Goal: Task Accomplishment & Management: Complete application form

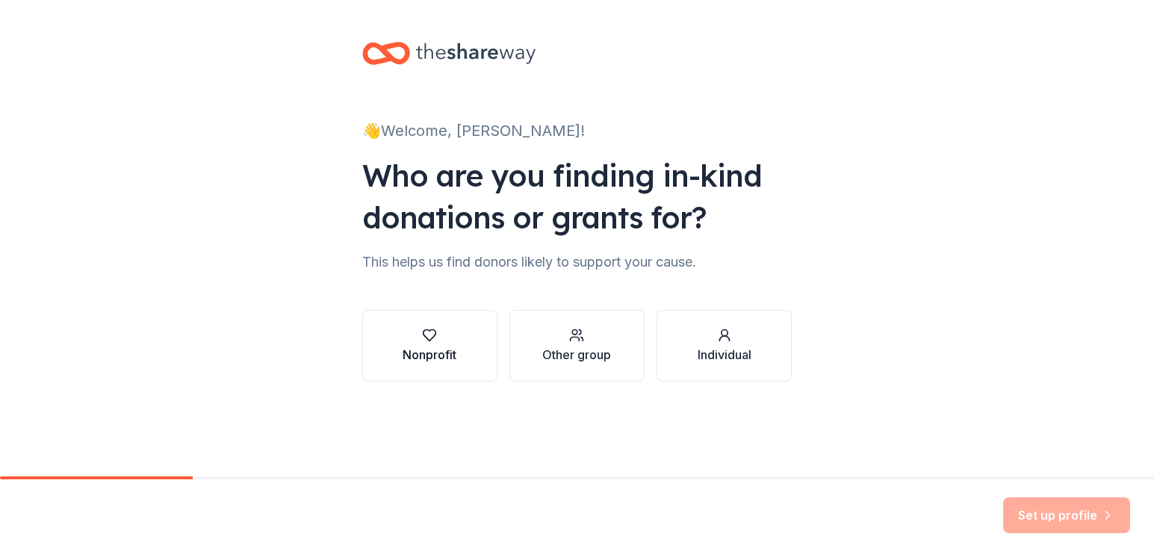
click at [424, 346] on div "Nonprofit" at bounding box center [430, 355] width 54 height 18
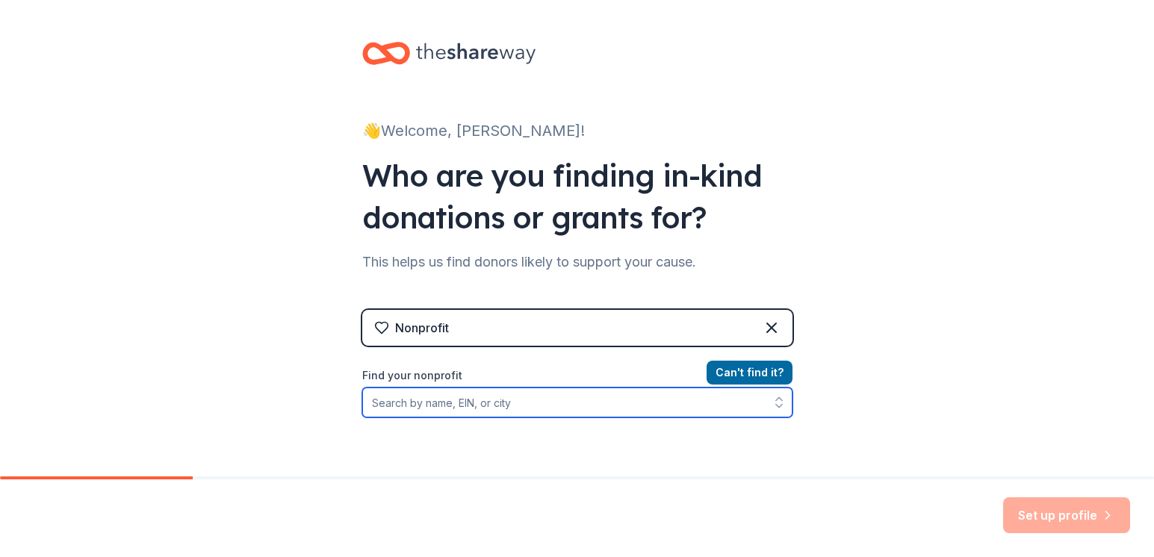
click at [449, 407] on input "Find your nonprofit" at bounding box center [577, 403] width 430 height 30
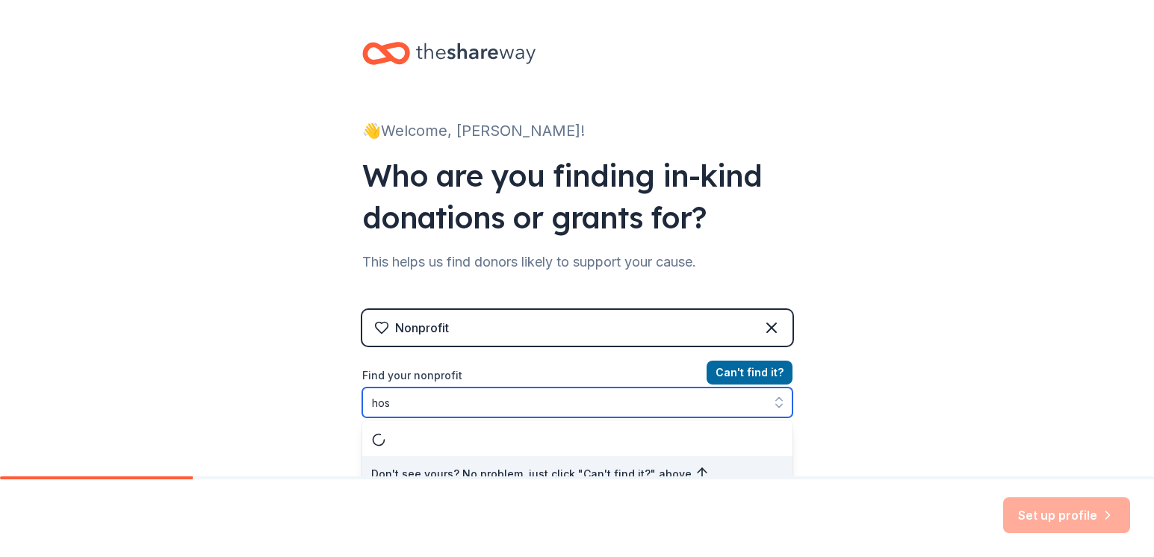
scroll to position [16, 0]
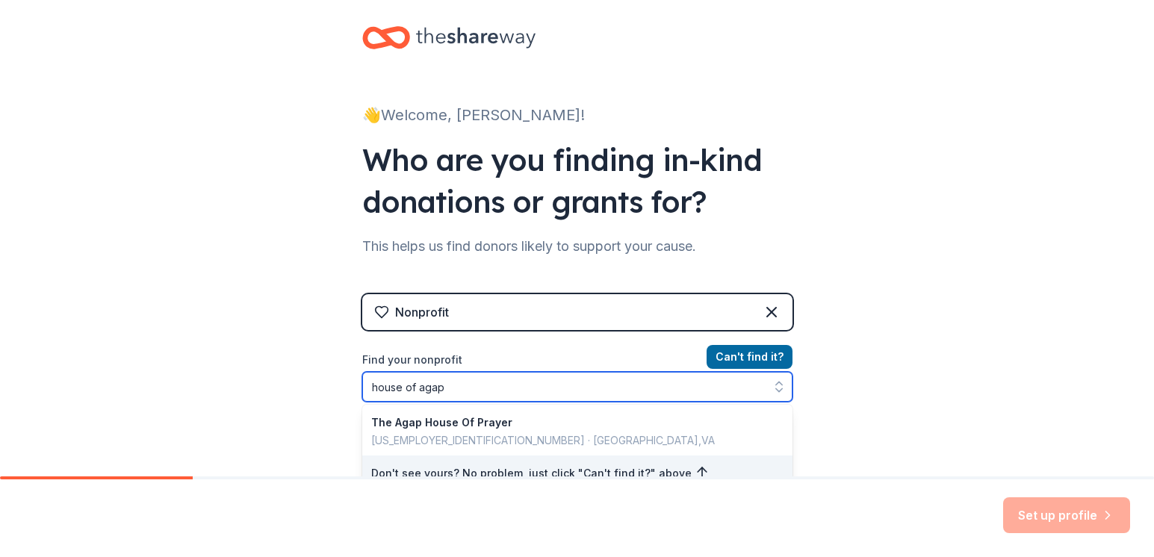
type input "house of agape"
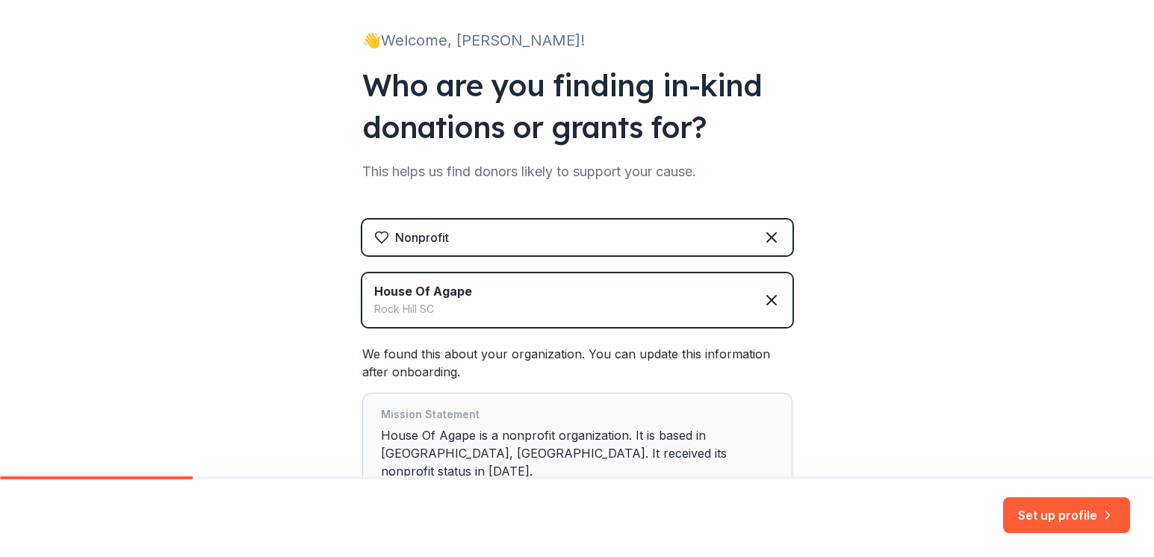
scroll to position [165, 0]
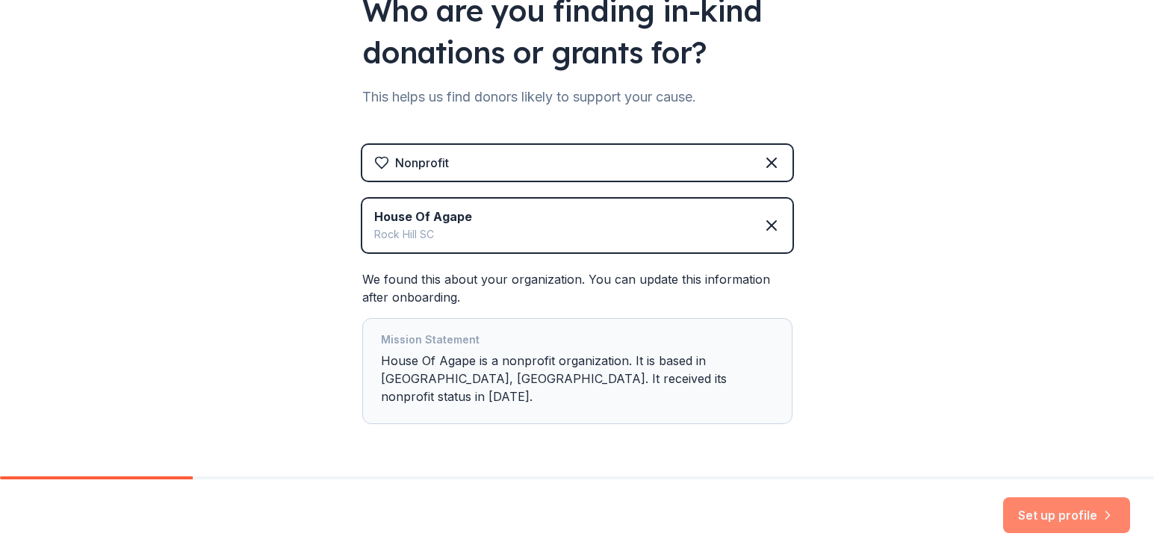
click at [1049, 515] on button "Set up profile" at bounding box center [1066, 516] width 127 height 36
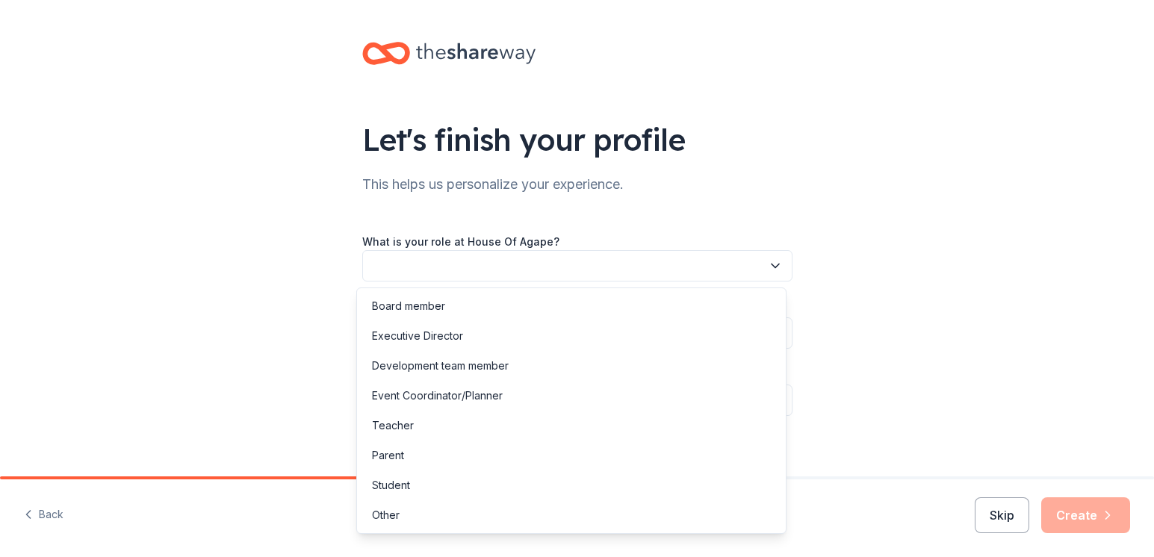
click at [392, 266] on button "button" at bounding box center [577, 265] width 430 height 31
click at [393, 519] on div "Other" at bounding box center [386, 516] width 28 height 18
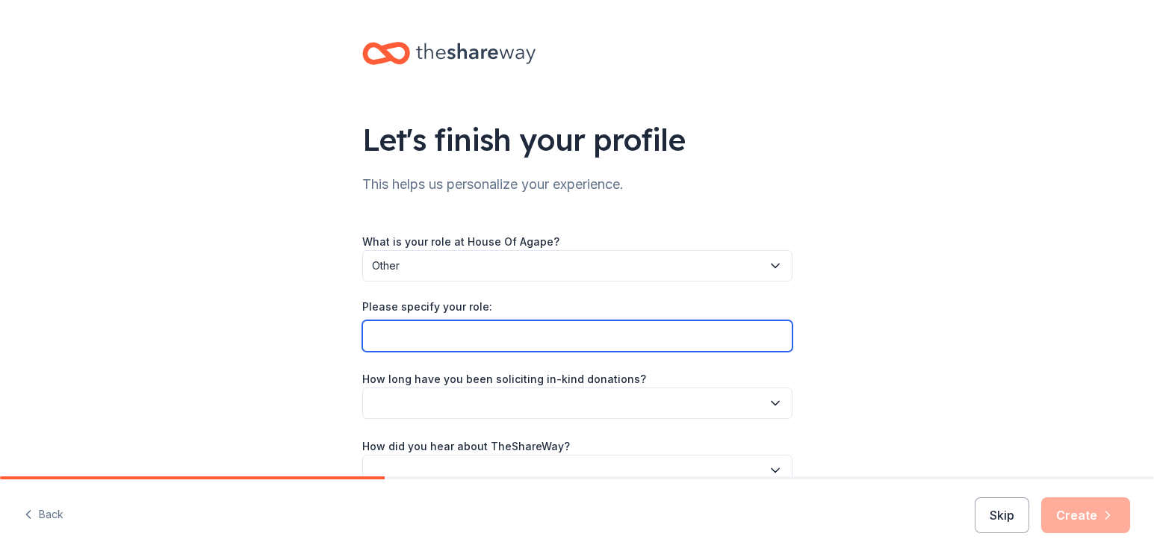
click at [389, 339] on input "Please specify your role:" at bounding box center [577, 336] width 430 height 31
type input "volunteer for feeding the homeless"
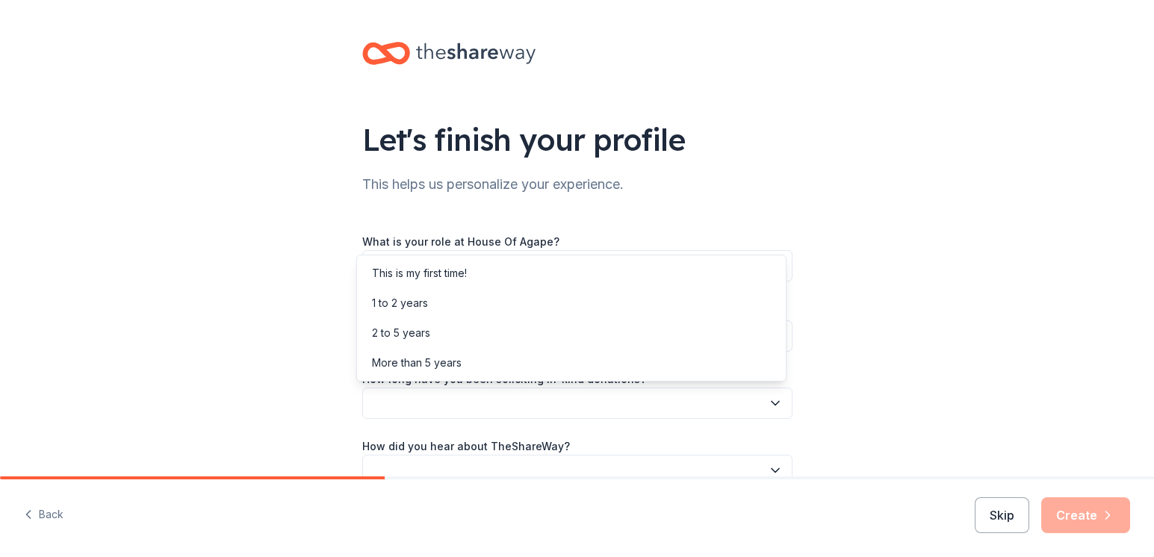
click at [417, 411] on button "button" at bounding box center [577, 403] width 430 height 31
click at [406, 308] on div "1 to 2 years" at bounding box center [400, 303] width 56 height 18
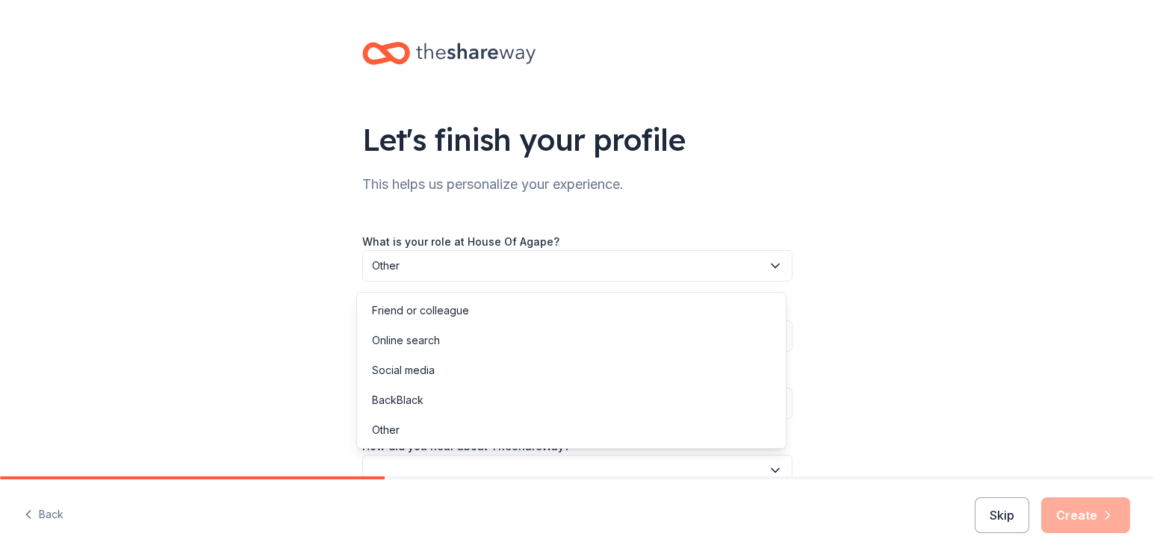
click at [437, 470] on button "button" at bounding box center [577, 470] width 430 height 31
click at [424, 334] on div "Online search" at bounding box center [406, 341] width 68 height 18
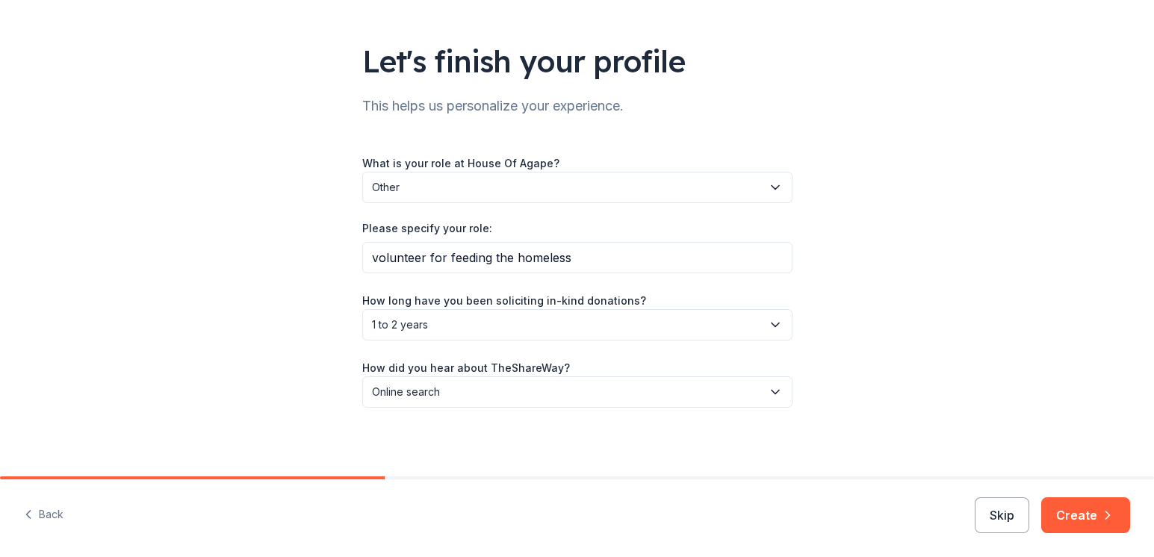
scroll to position [81, 0]
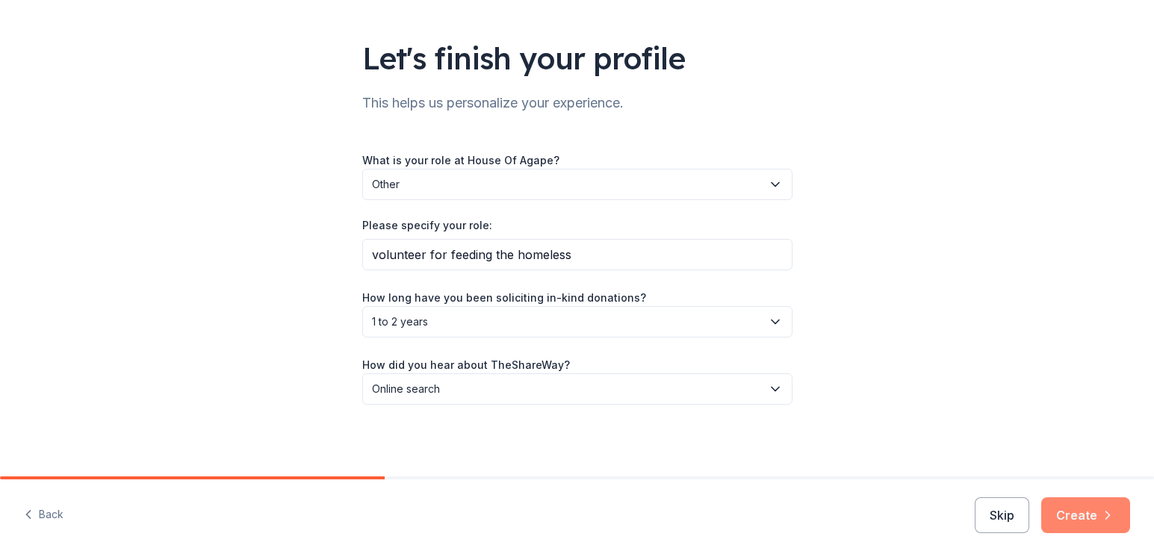
click at [1073, 512] on button "Create" at bounding box center [1086, 516] width 89 height 36
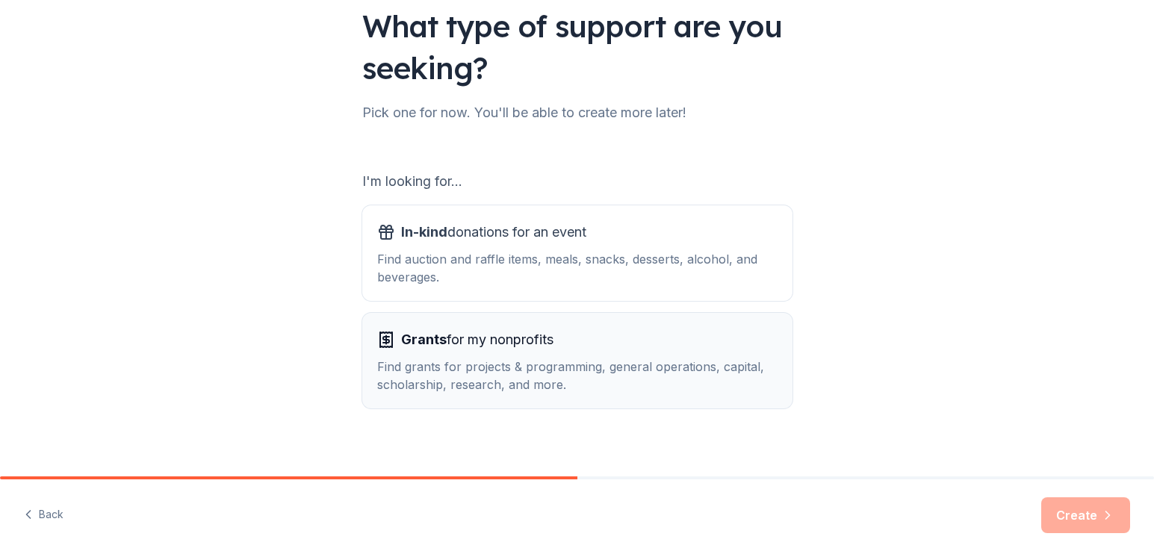
scroll to position [126, 0]
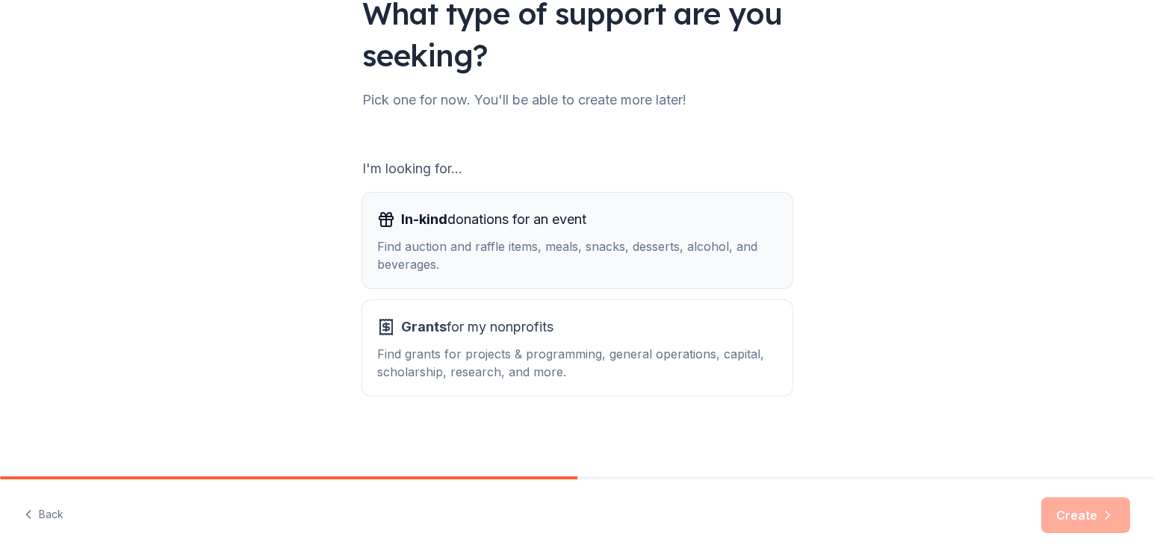
click at [418, 221] on span "In-kind" at bounding box center [424, 219] width 46 height 16
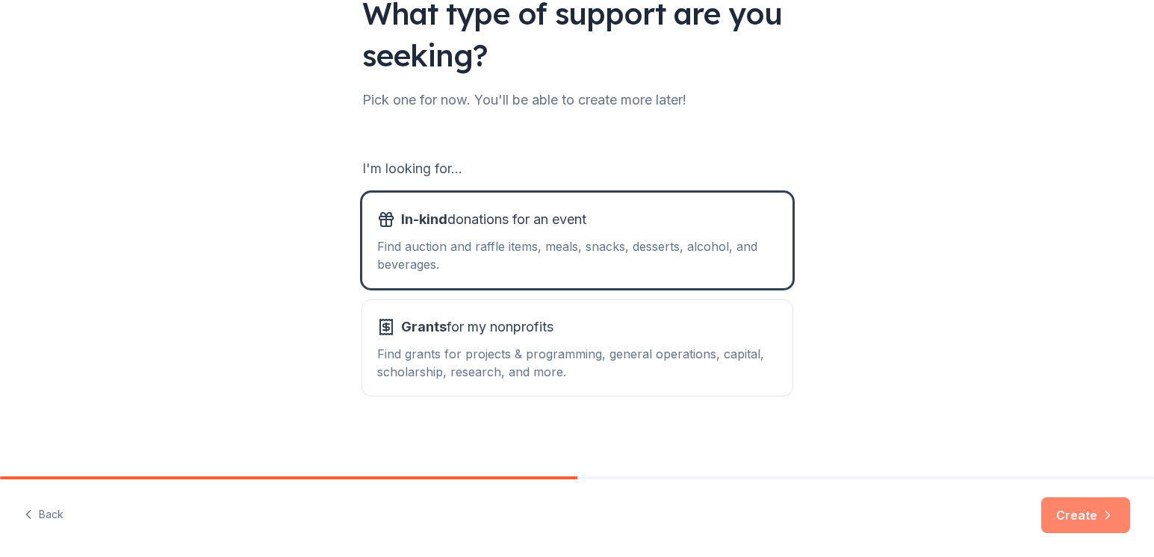
click at [1080, 513] on button "Create" at bounding box center [1086, 516] width 89 height 36
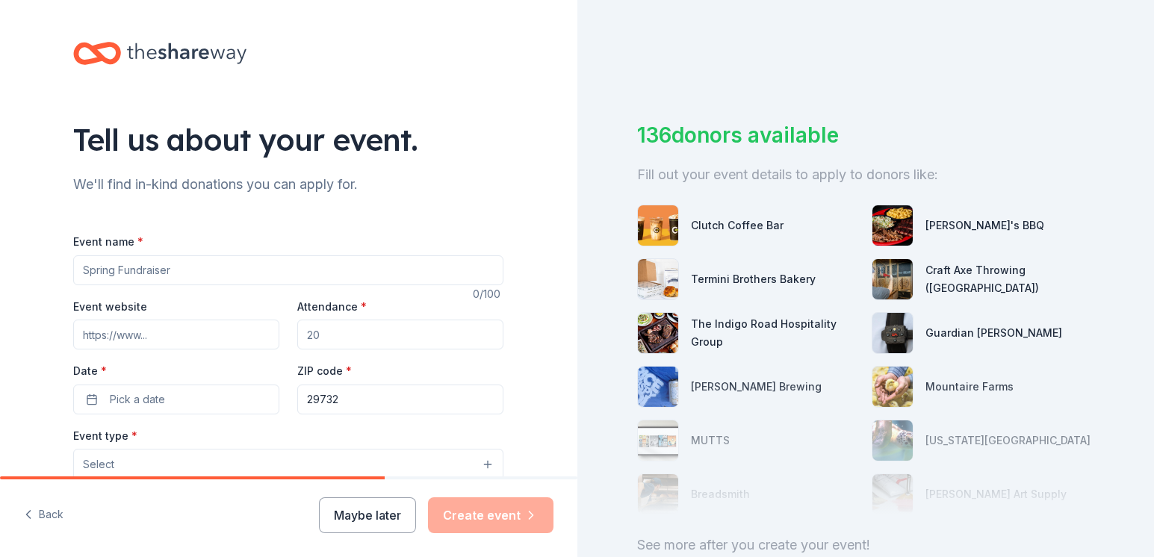
click at [176, 270] on input "Event name *" at bounding box center [288, 271] width 430 height 30
type input "House of Agape Homeless Feedings"
type input "[EMAIL_ADDRESS][DOMAIN_NAME]"
click at [190, 334] on input "Event website" at bounding box center [176, 335] width 206 height 30
type input "[EMAIL_ADDRESS][DOMAIN_NAME]"
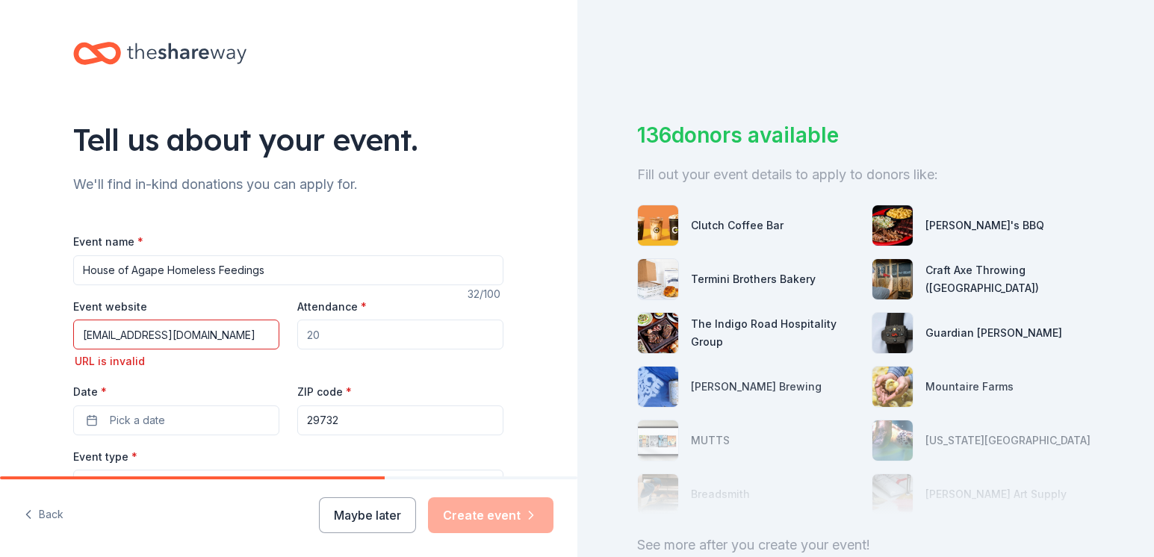
click at [325, 338] on input "Attendance *" at bounding box center [400, 335] width 206 height 30
type input "5"
type input "60"
click at [129, 415] on span "Pick a date" at bounding box center [137, 421] width 55 height 18
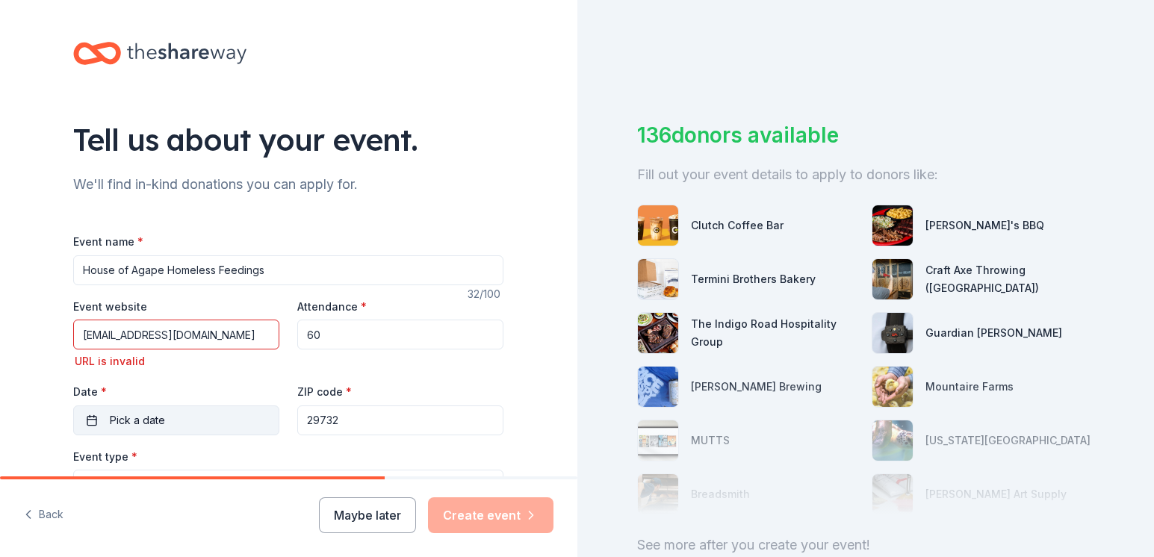
click at [160, 423] on button "Pick a date" at bounding box center [176, 421] width 206 height 30
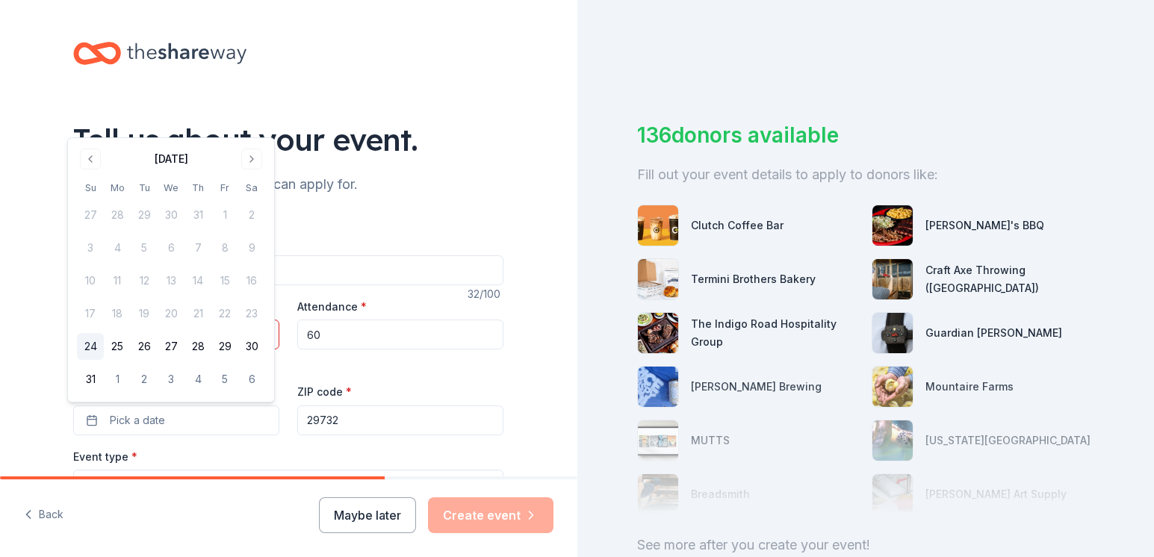
click at [90, 346] on button "24" at bounding box center [90, 346] width 27 height 27
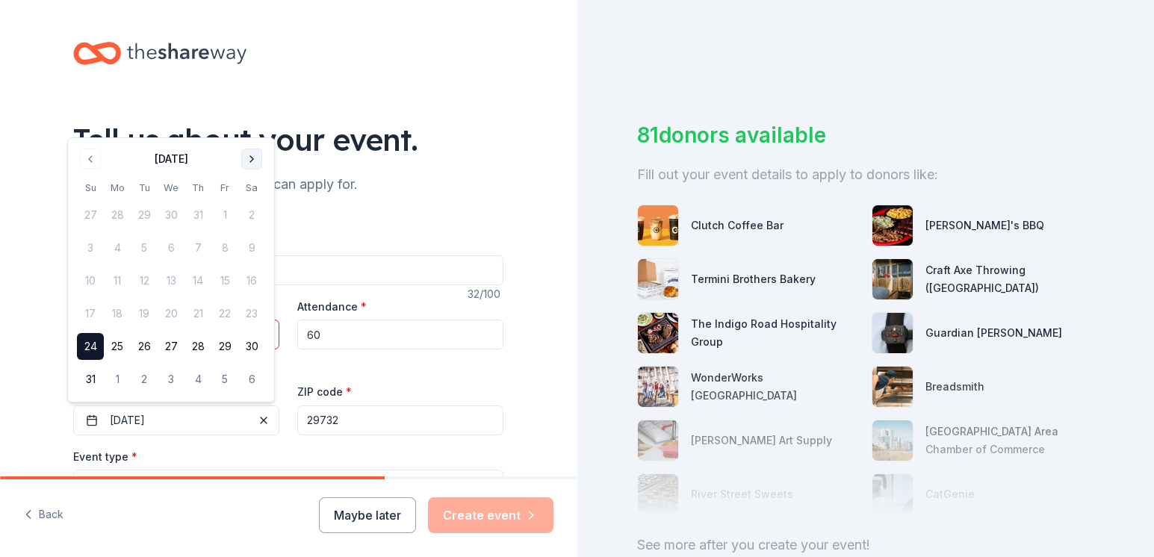
click at [253, 155] on button "Go to next month" at bounding box center [251, 159] width 21 height 21
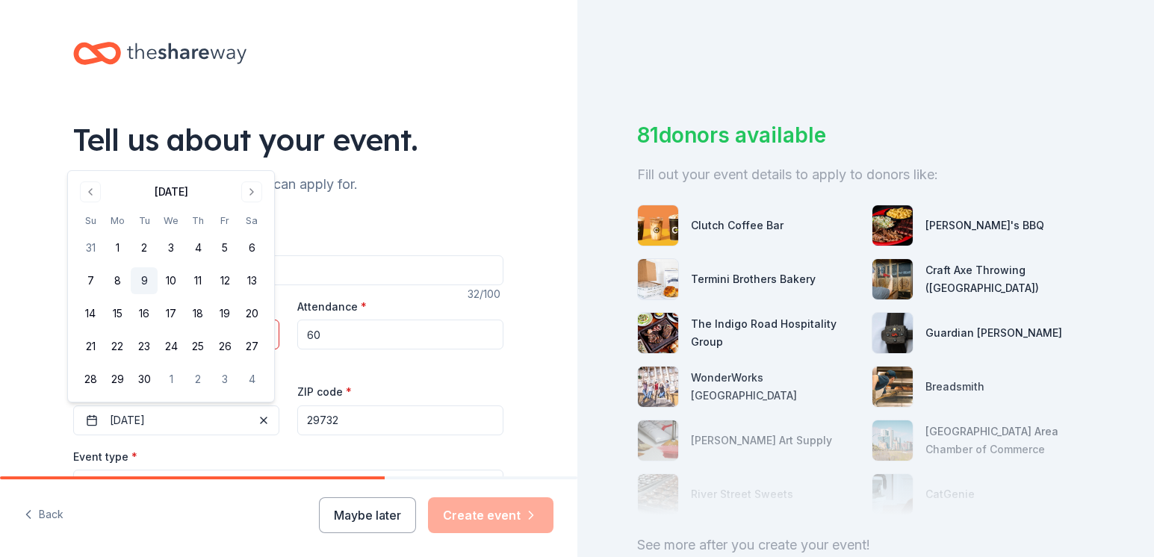
click at [145, 281] on button "9" at bounding box center [144, 280] width 27 height 27
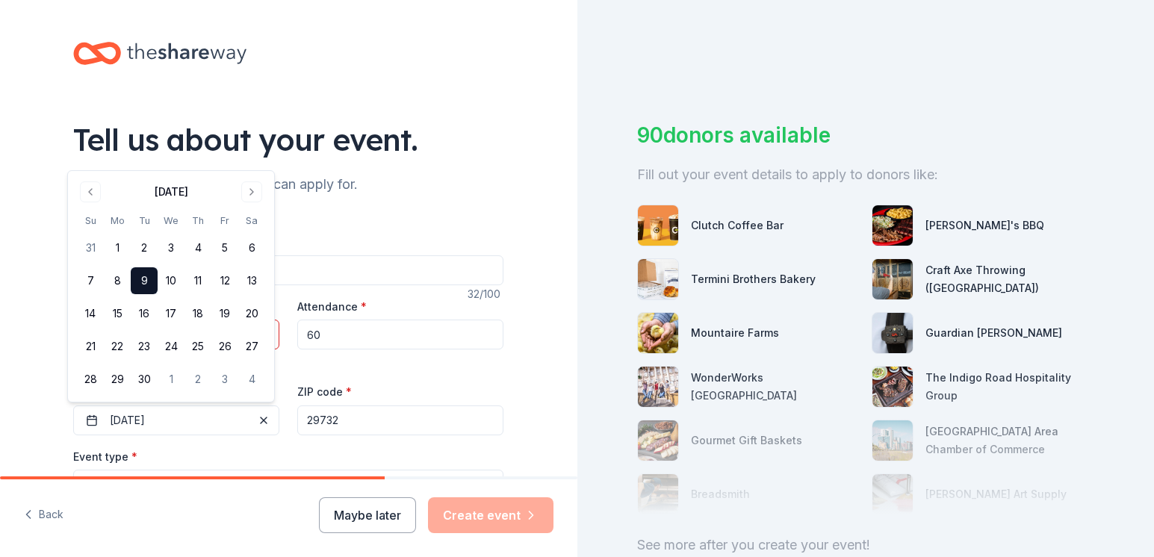
click at [155, 451] on div "Event type * Select" at bounding box center [288, 475] width 430 height 55
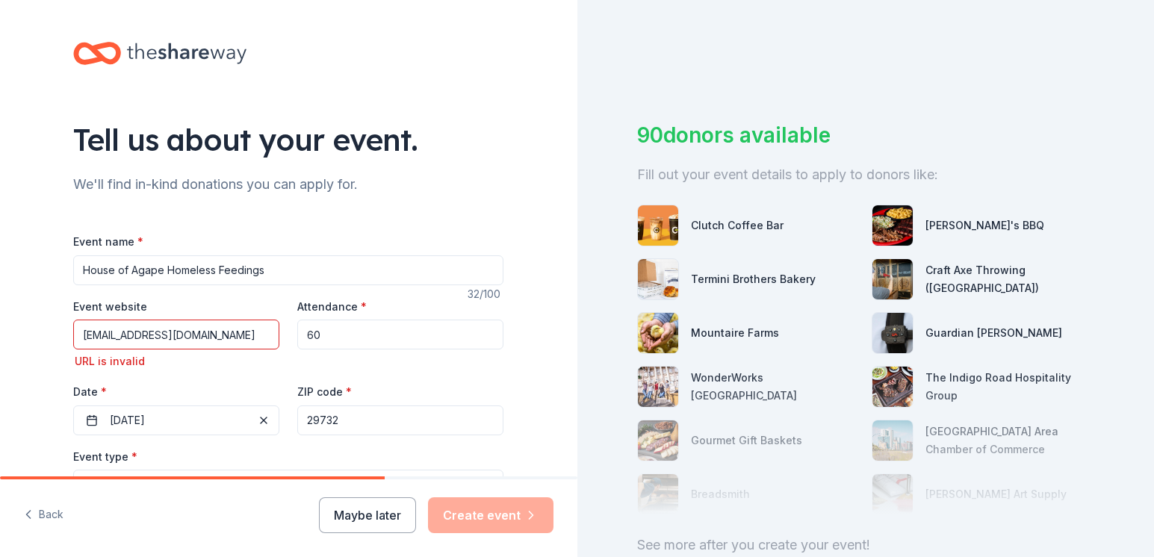
click at [136, 458] on div "Event type * Select" at bounding box center [288, 475] width 430 height 55
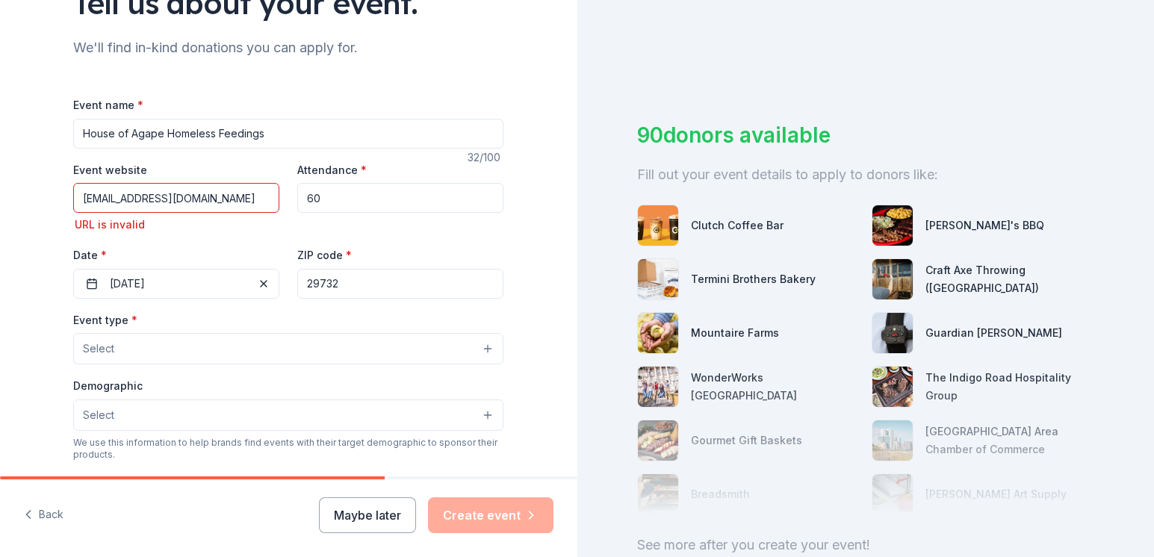
scroll to position [149, 0]
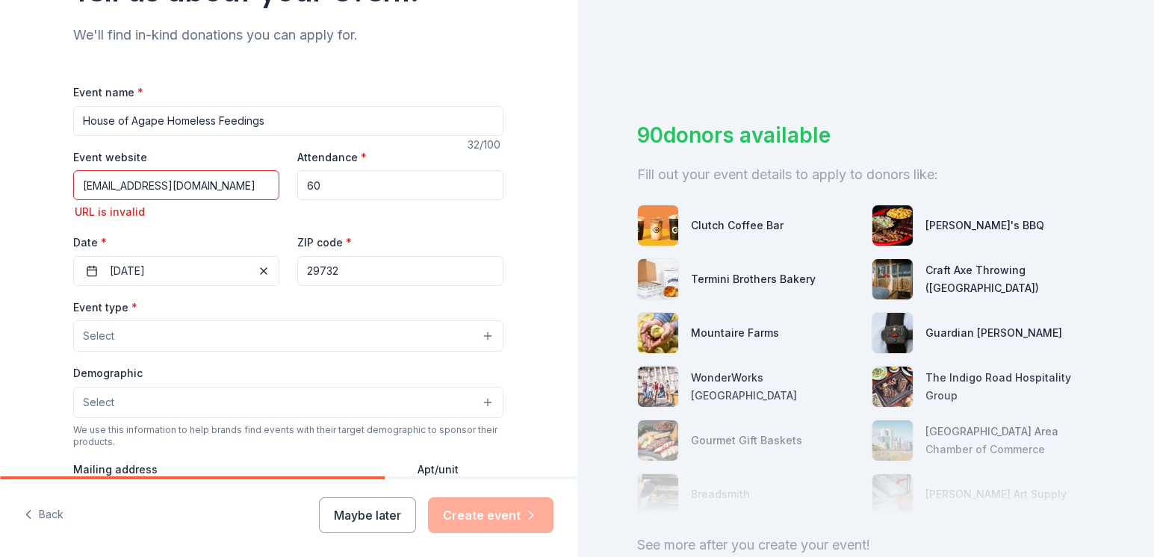
click at [479, 337] on button "Select" at bounding box center [288, 336] width 430 height 31
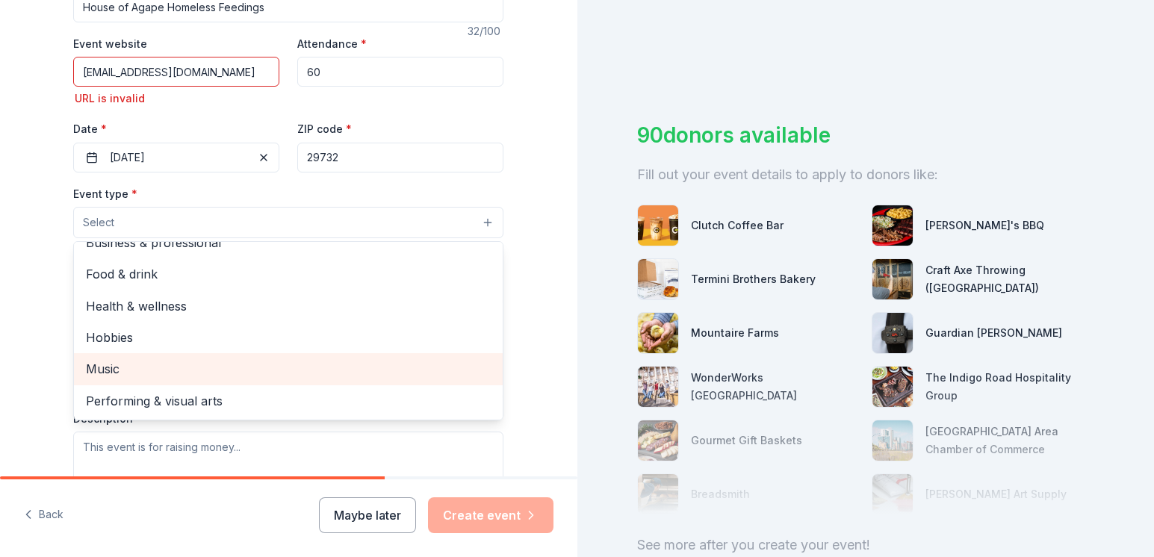
scroll to position [299, 0]
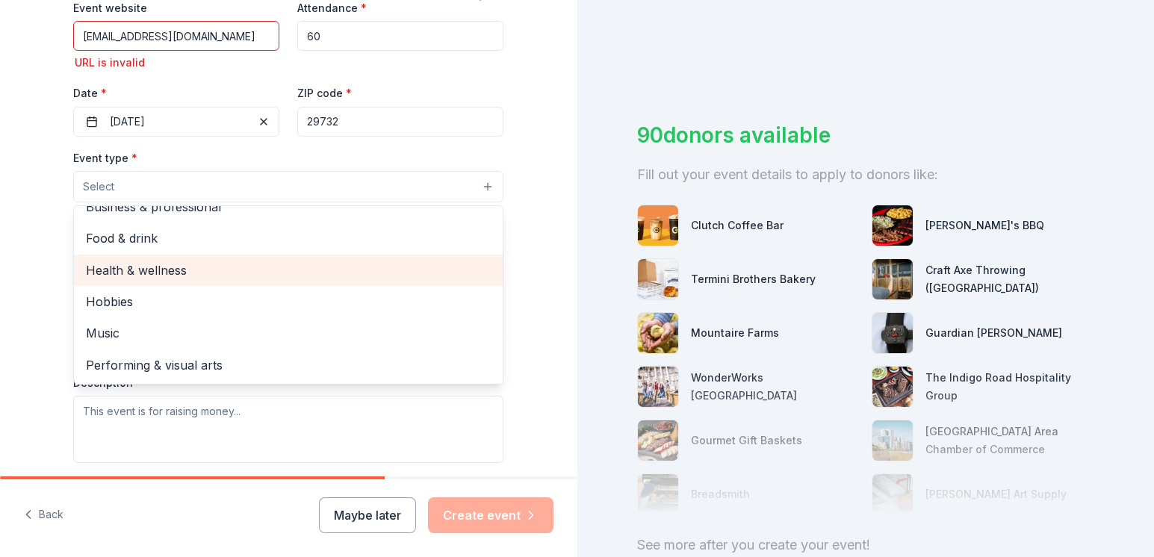
click at [152, 273] on span "Health & wellness" at bounding box center [288, 270] width 405 height 19
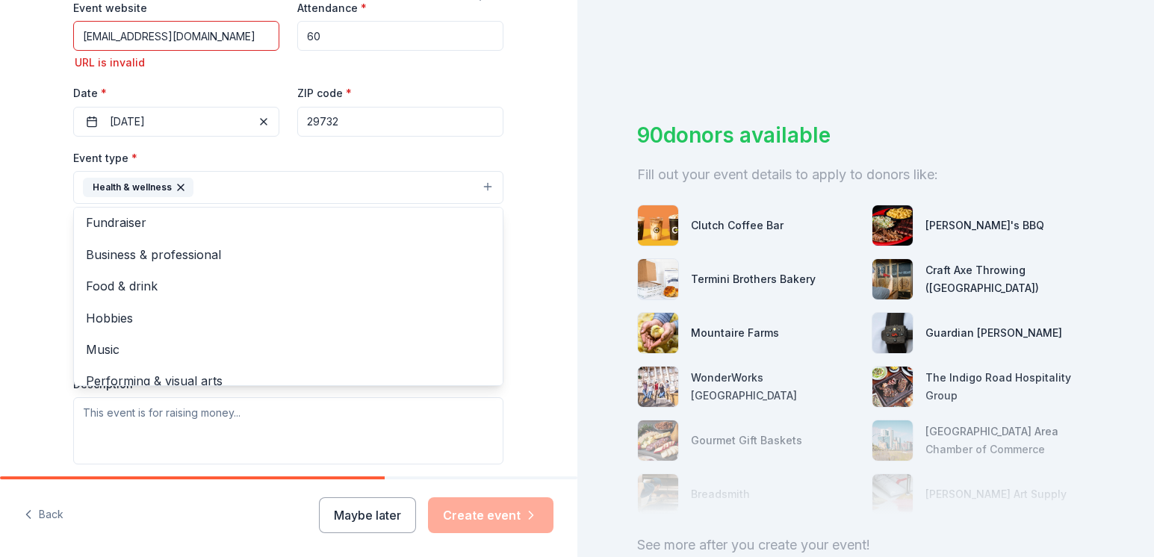
scroll to position [0, 0]
click at [267, 433] on div "Event type * Health & wellness Fundraiser Business & professional Food & drink …" at bounding box center [288, 307] width 430 height 316
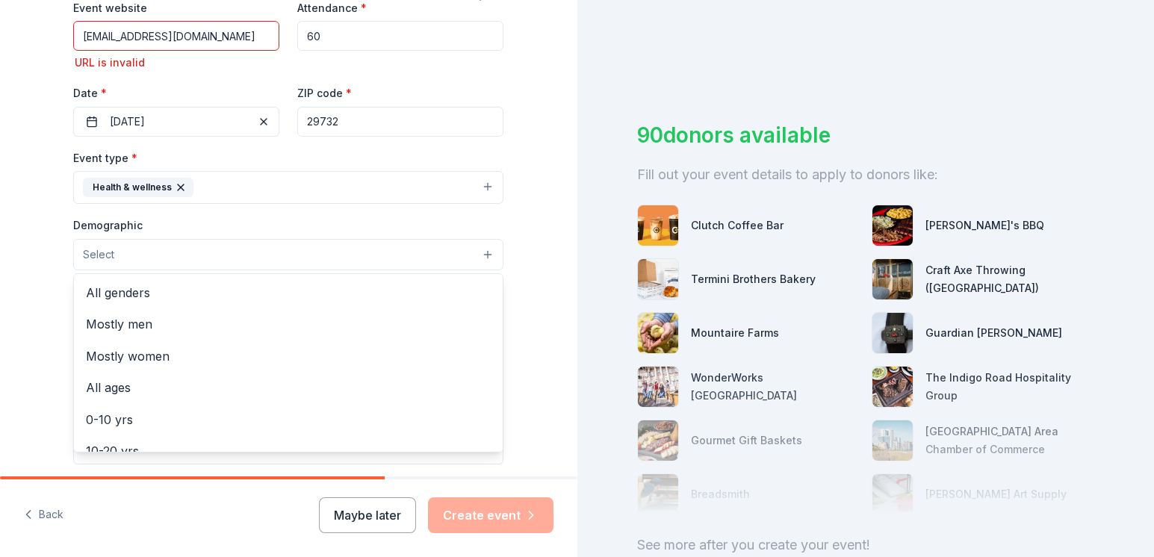
click at [105, 252] on span "Select" at bounding box center [98, 255] width 31 height 18
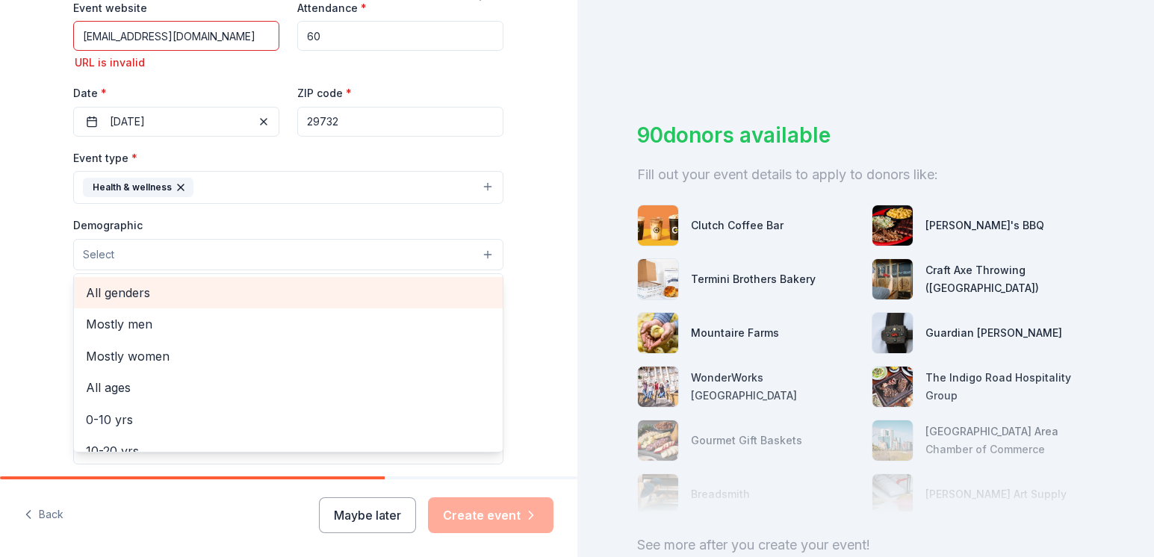
click at [153, 288] on span "All genders" at bounding box center [288, 292] width 405 height 19
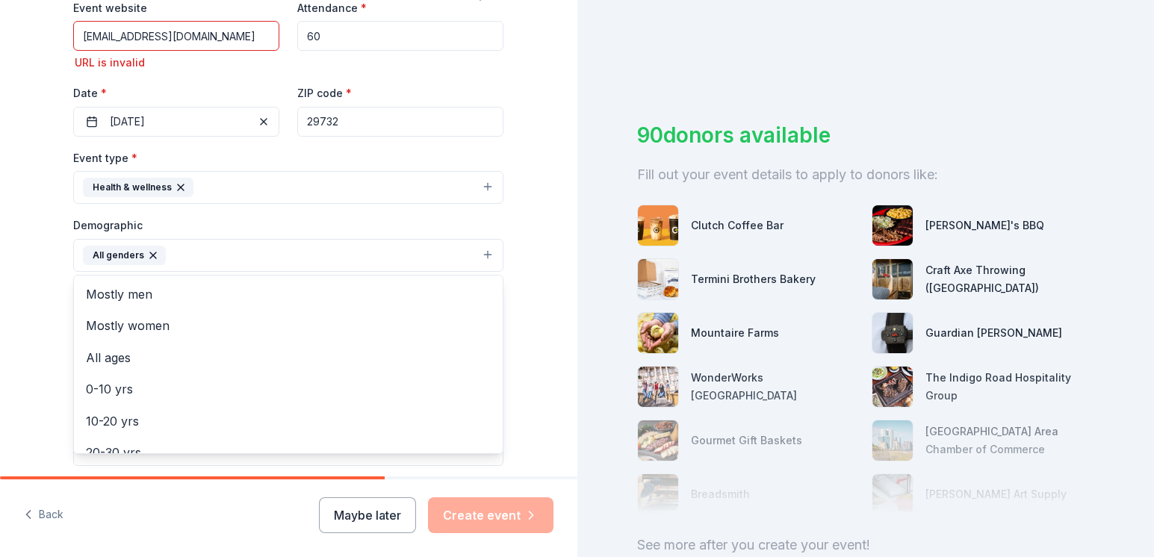
click at [351, 191] on div "Event type * Health & wellness Demographic All genders Mostly men Mostly women …" at bounding box center [288, 308] width 430 height 318
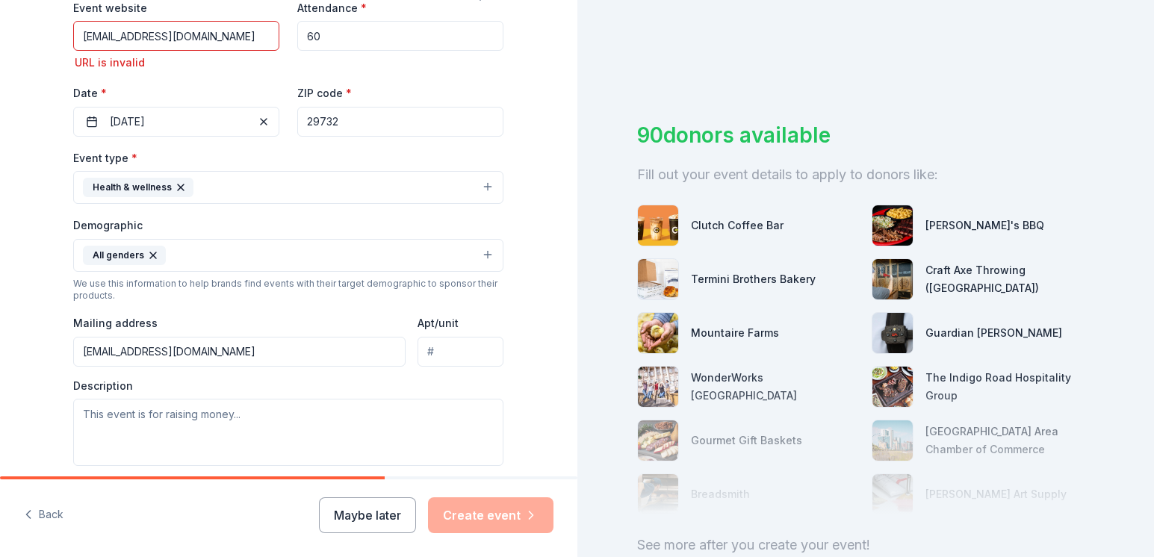
click at [481, 186] on button "Health & wellness" at bounding box center [288, 187] width 430 height 33
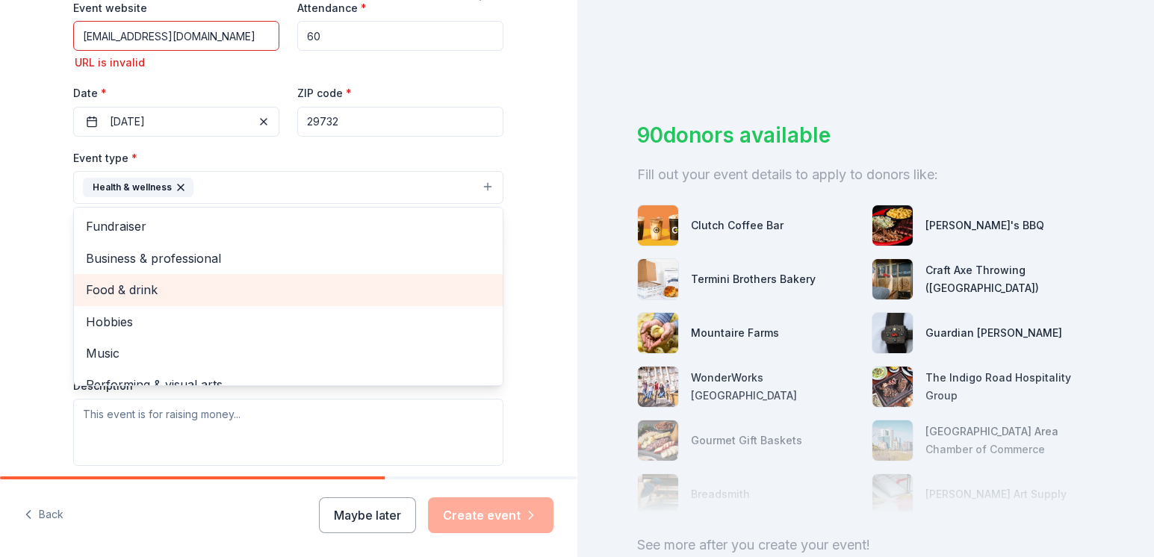
click at [141, 291] on span "Food & drink" at bounding box center [288, 289] width 405 height 19
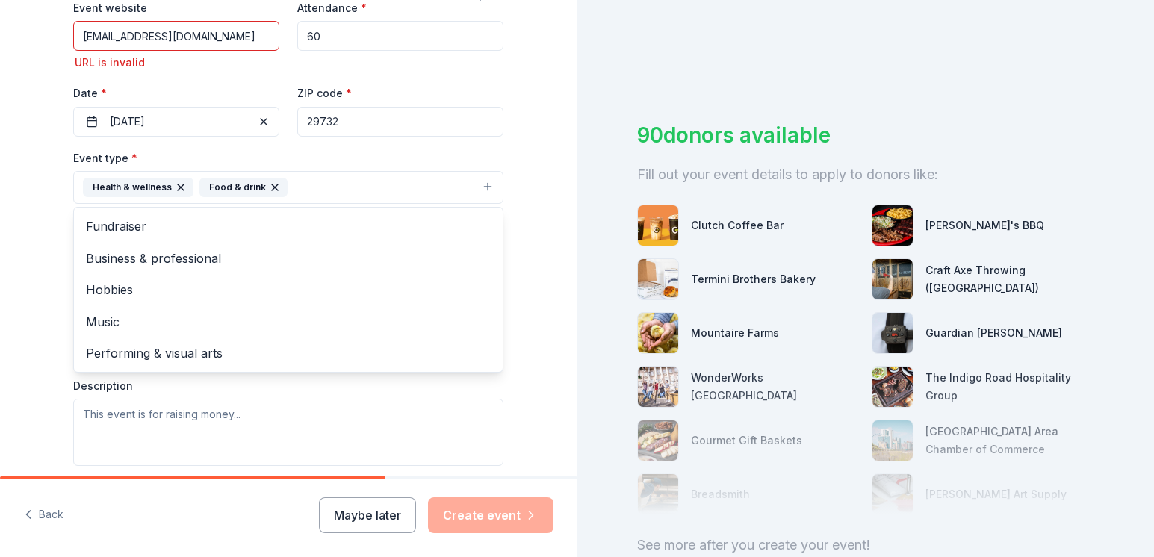
click at [126, 416] on div "Event type * Health & wellness Food & drink Fundraiser Business & professional …" at bounding box center [288, 308] width 430 height 318
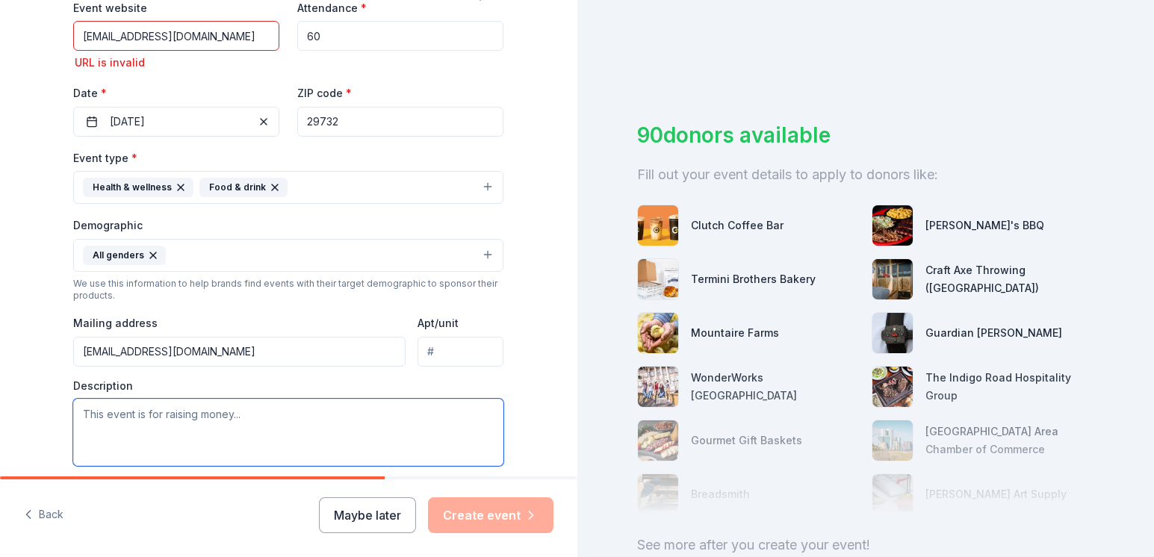
click at [164, 418] on textarea at bounding box center [288, 432] width 430 height 67
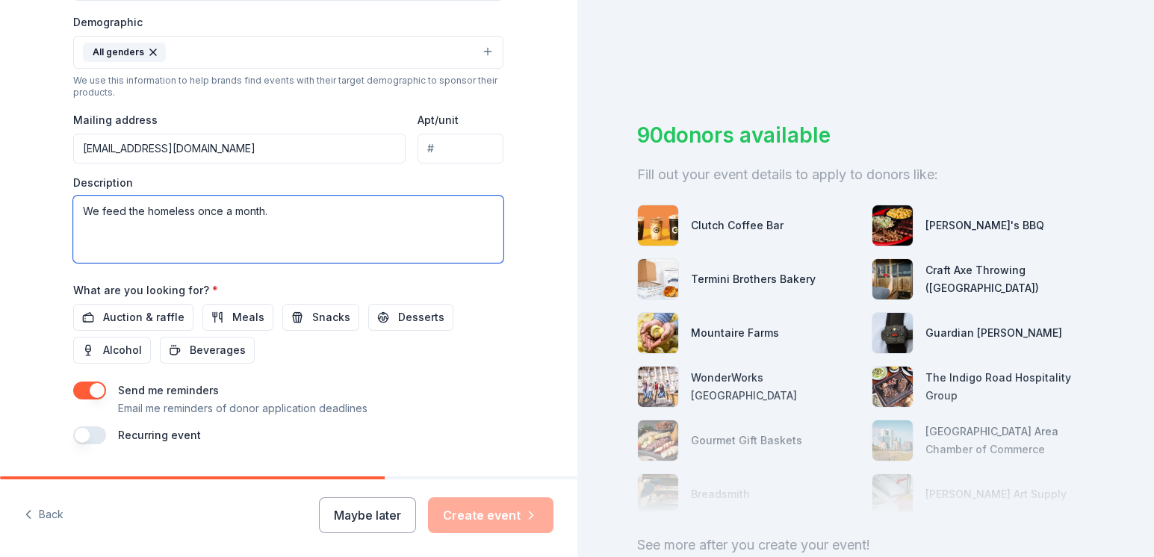
scroll to position [523, 0]
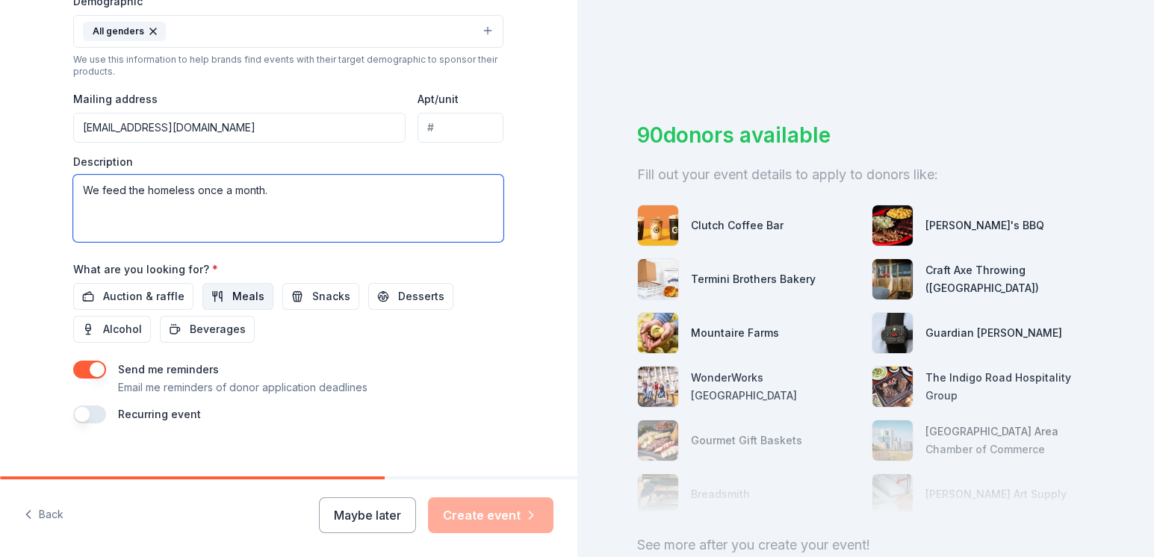
type textarea "We feed the homeless once a month."
click at [239, 297] on span "Meals" at bounding box center [248, 297] width 32 height 18
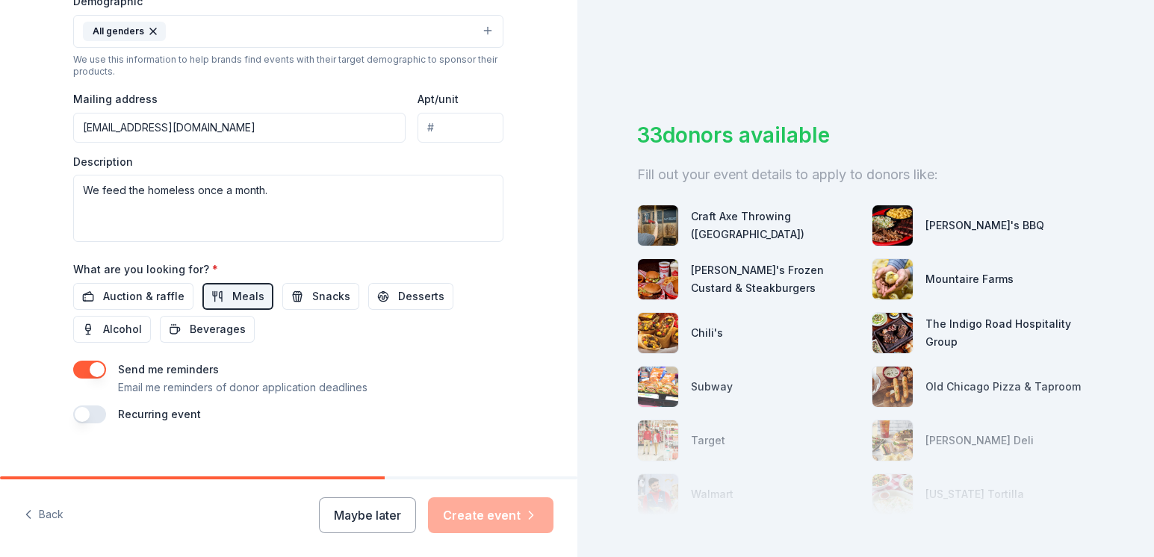
click at [84, 415] on button "button" at bounding box center [89, 415] width 33 height 18
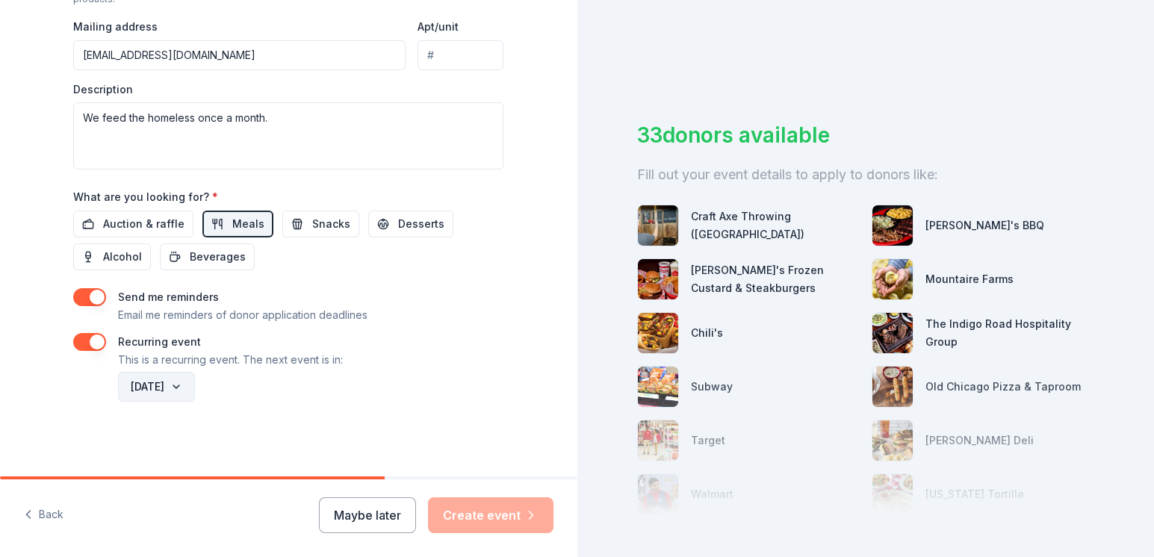
click at [195, 384] on button "[DATE]" at bounding box center [156, 387] width 77 height 30
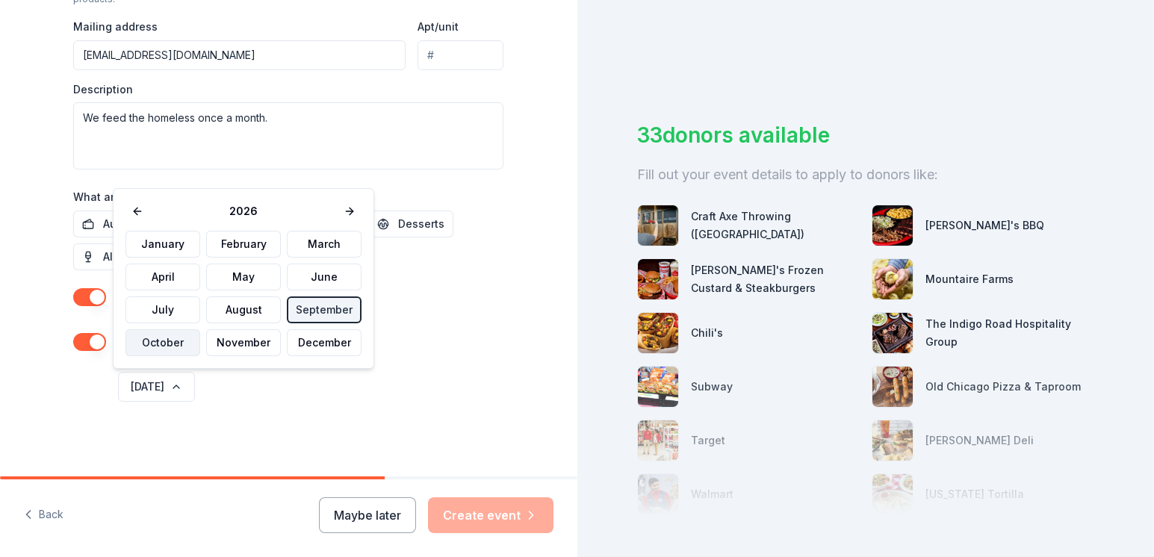
click at [175, 340] on button "October" at bounding box center [163, 342] width 75 height 27
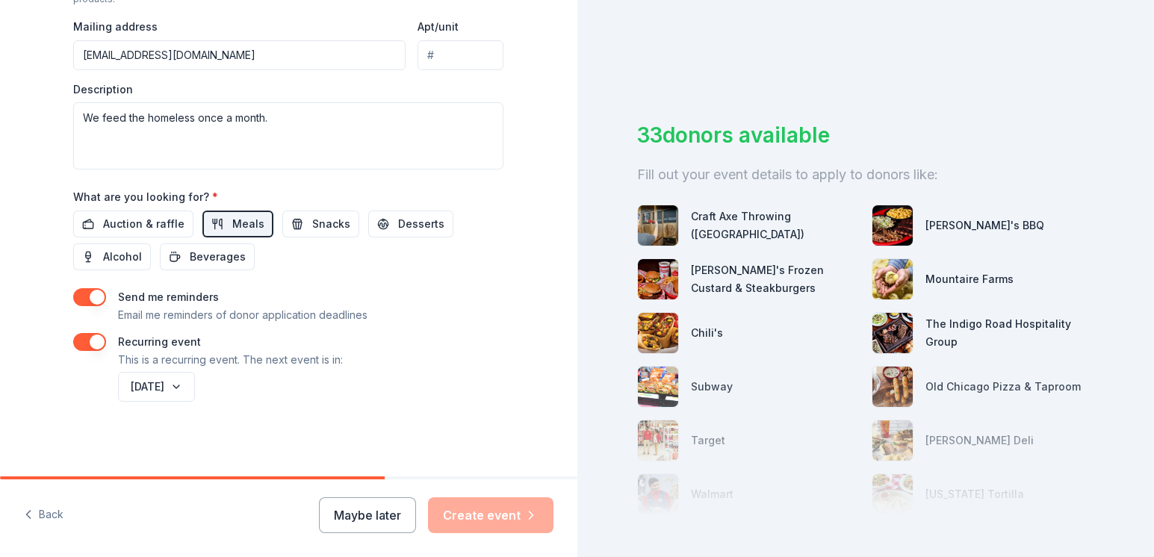
click at [504, 514] on div "Maybe later Create event" at bounding box center [436, 516] width 235 height 36
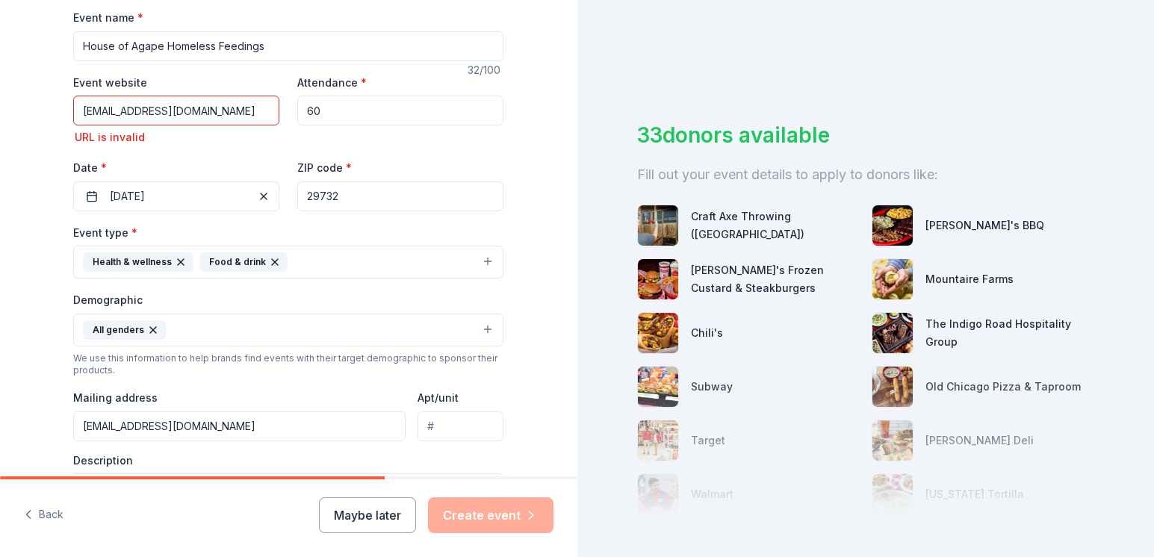
scroll to position [149, 0]
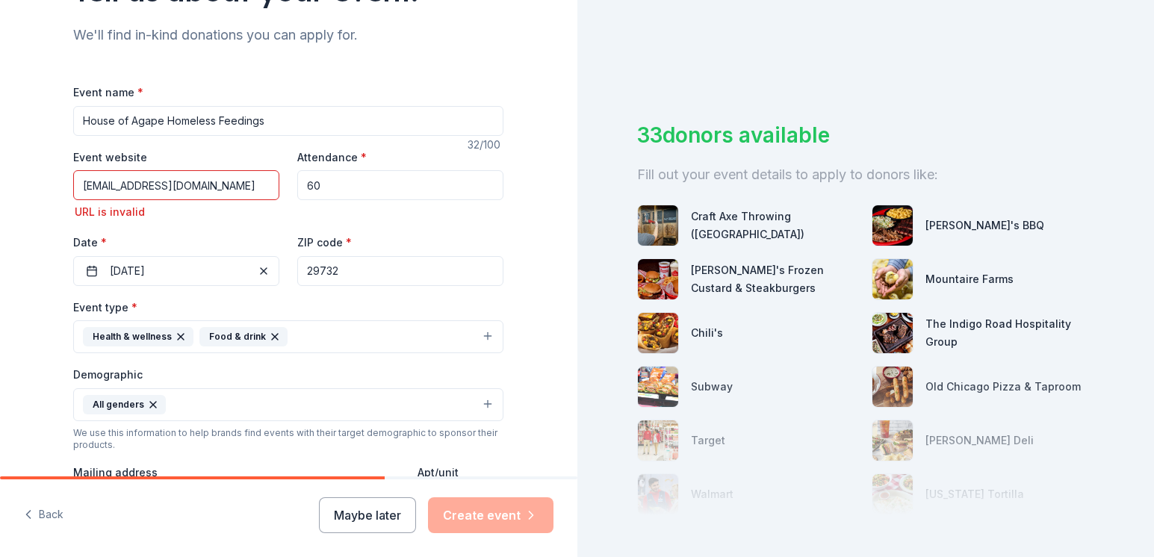
drag, startPoint x: 182, startPoint y: 188, endPoint x: 201, endPoint y: 185, distance: 19.8
click at [188, 185] on input "[EMAIL_ADDRESS][DOMAIN_NAME]" at bounding box center [176, 185] width 206 height 30
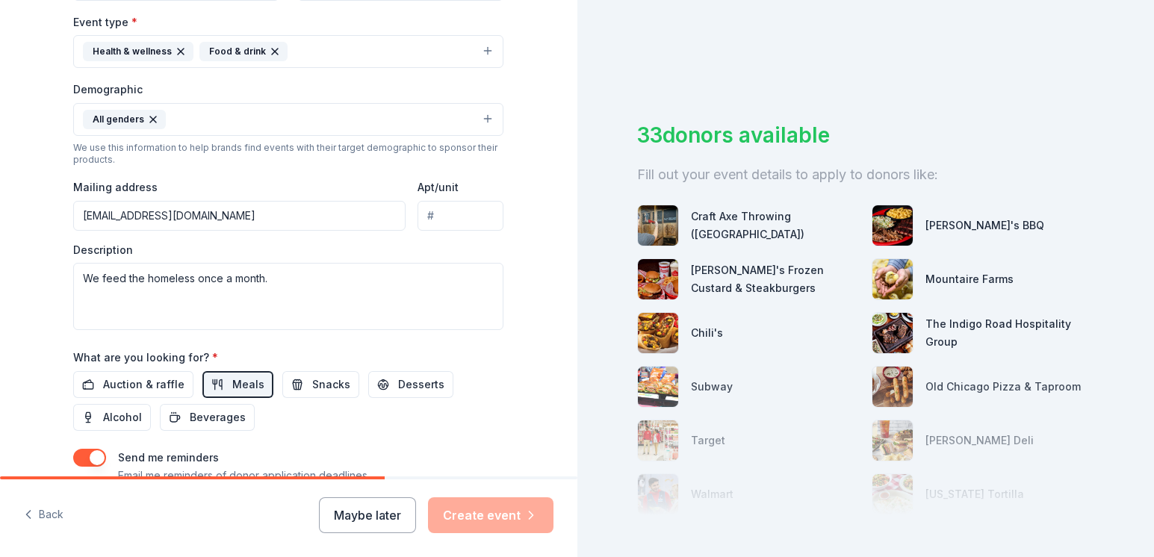
scroll to position [523, 0]
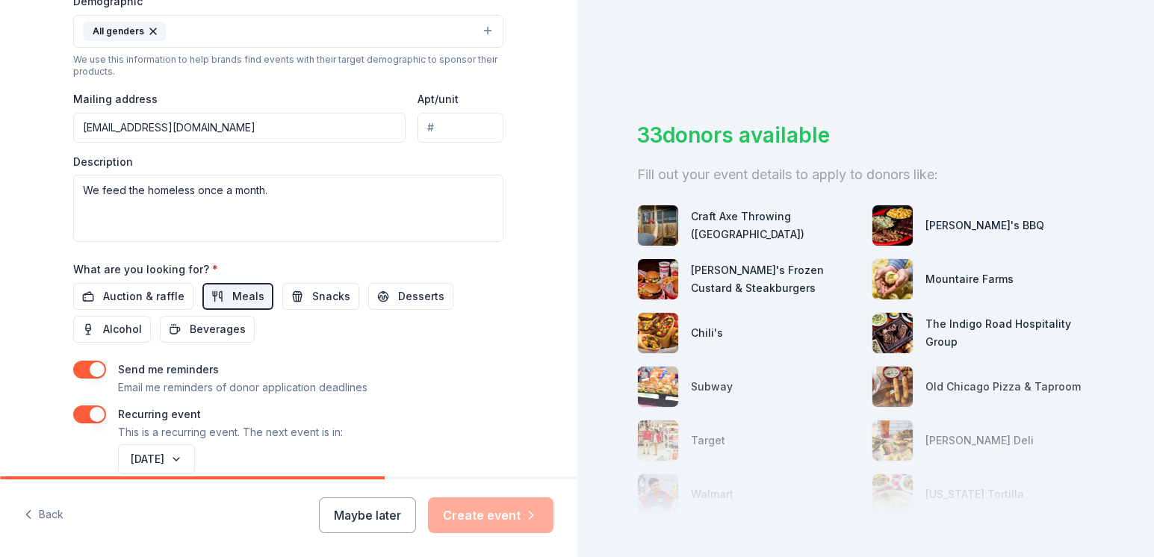
click at [184, 124] on input "[EMAIL_ADDRESS][DOMAIN_NAME]" at bounding box center [239, 128] width 332 height 30
type input "k"
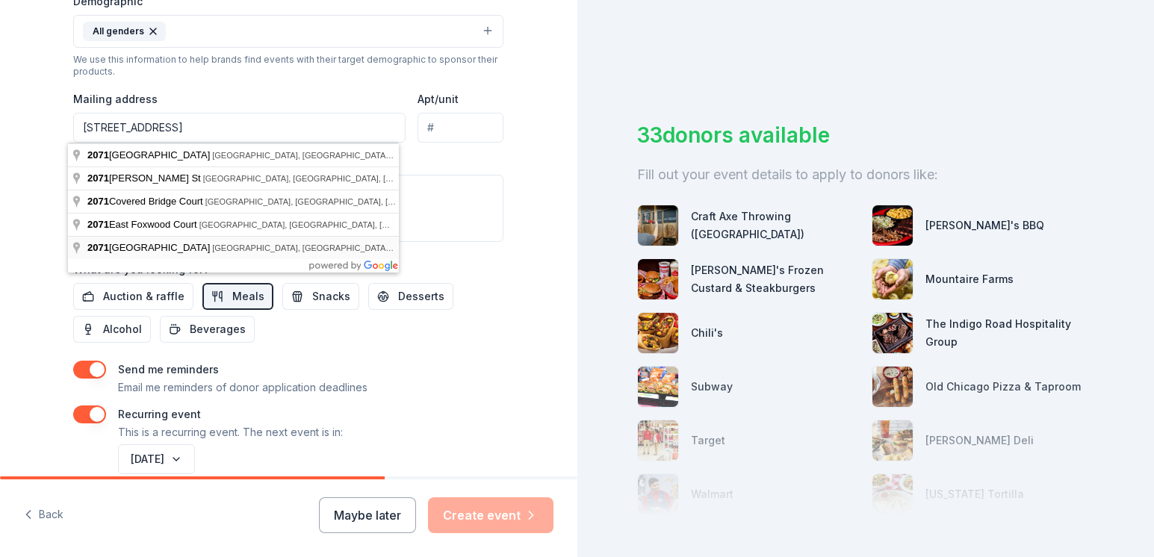
type input "[STREET_ADDRESS]"
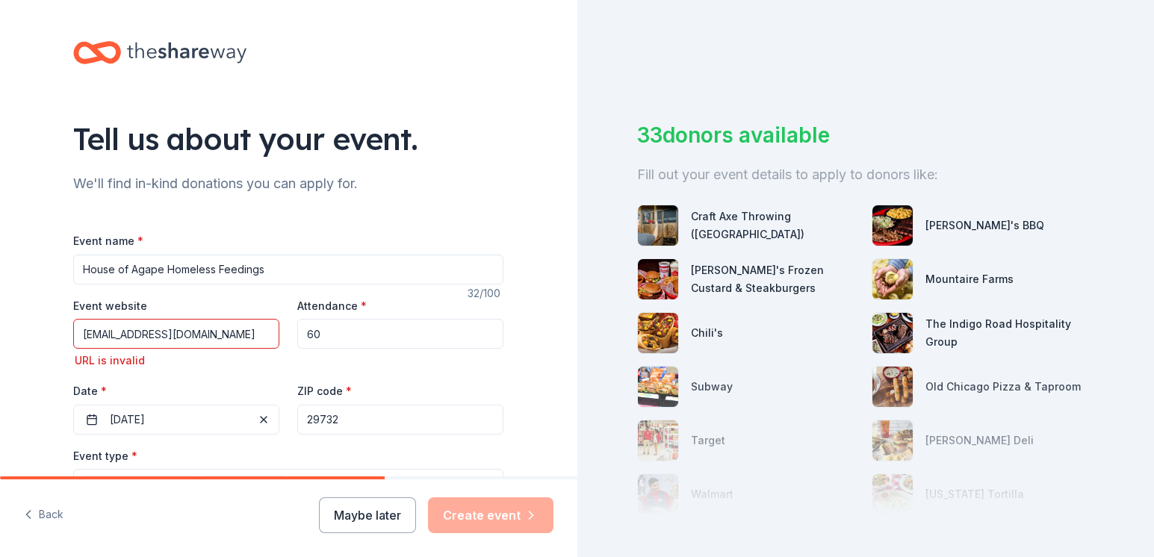
scroll to position [0, 0]
click at [111, 365] on div "URL is invalid" at bounding box center [176, 362] width 206 height 18
click at [112, 358] on div "URL is invalid" at bounding box center [176, 362] width 206 height 18
click at [149, 338] on input "[EMAIL_ADDRESS][DOMAIN_NAME]" at bounding box center [176, 335] width 206 height 30
drag, startPoint x: 176, startPoint y: 342, endPoint x: 191, endPoint y: 340, distance: 15.1
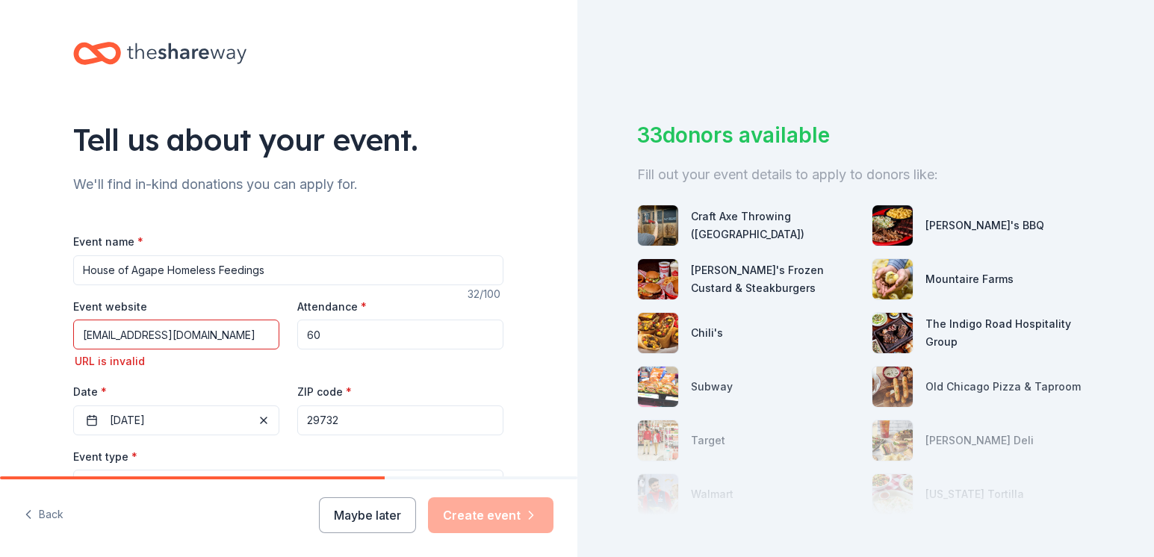
click at [179, 339] on input "[EMAIL_ADDRESS][DOMAIN_NAME]" at bounding box center [176, 335] width 206 height 30
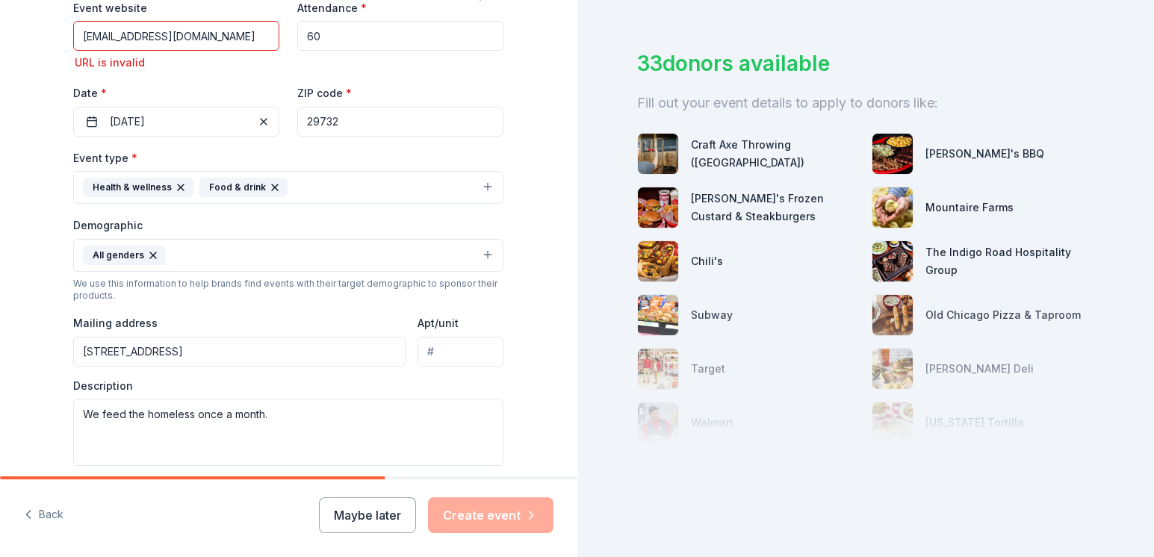
scroll to position [83, 0]
click at [888, 140] on img at bounding box center [893, 154] width 40 height 40
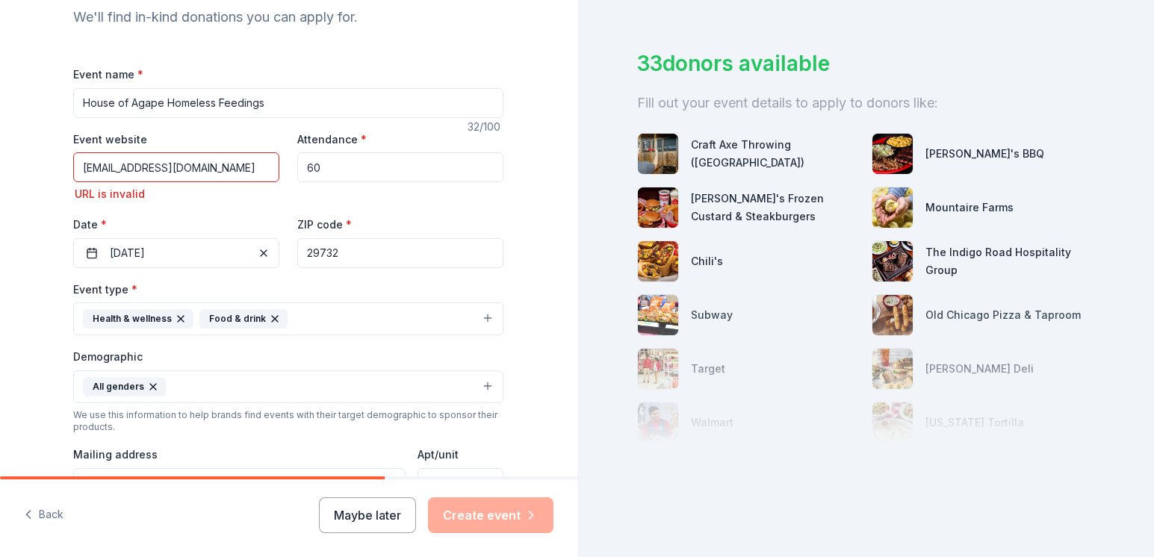
scroll to position [0, 0]
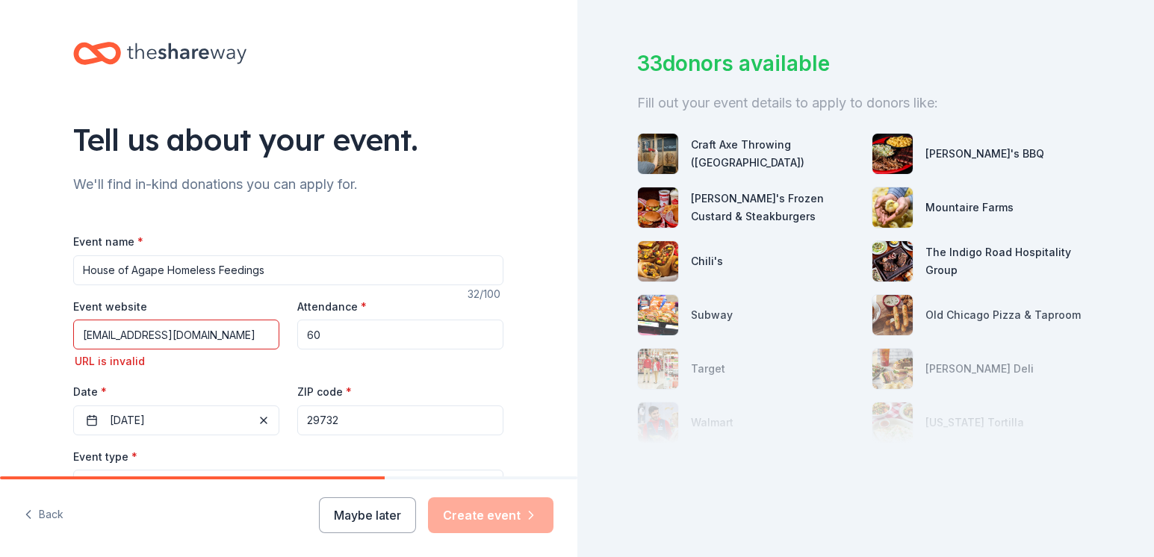
click at [904, 143] on img at bounding box center [893, 154] width 40 height 40
